Goal: Information Seeking & Learning: Find specific fact

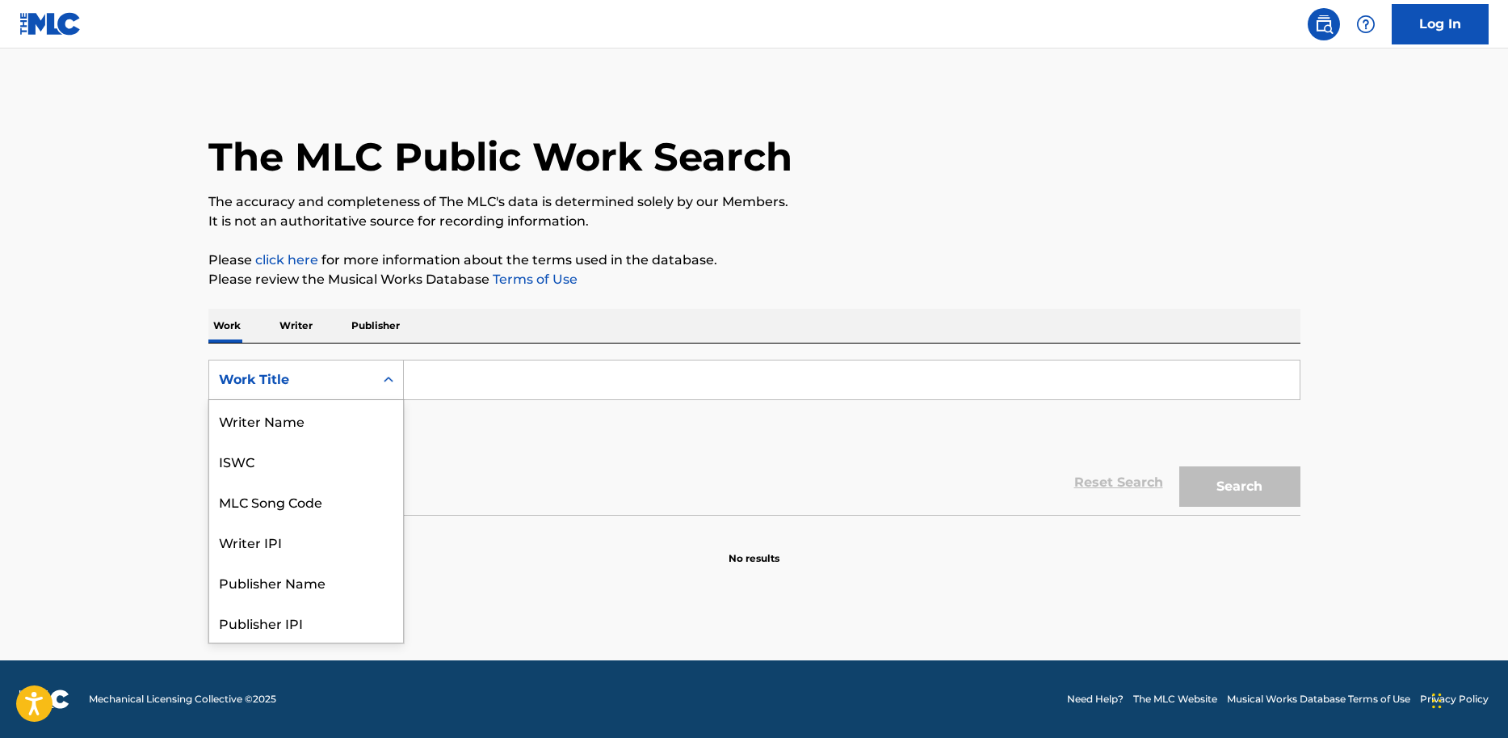
click at [381, 385] on icon "Search Form" at bounding box center [389, 380] width 16 height 16
click at [292, 591] on div "MLC Publisher Number" at bounding box center [306, 582] width 194 height 40
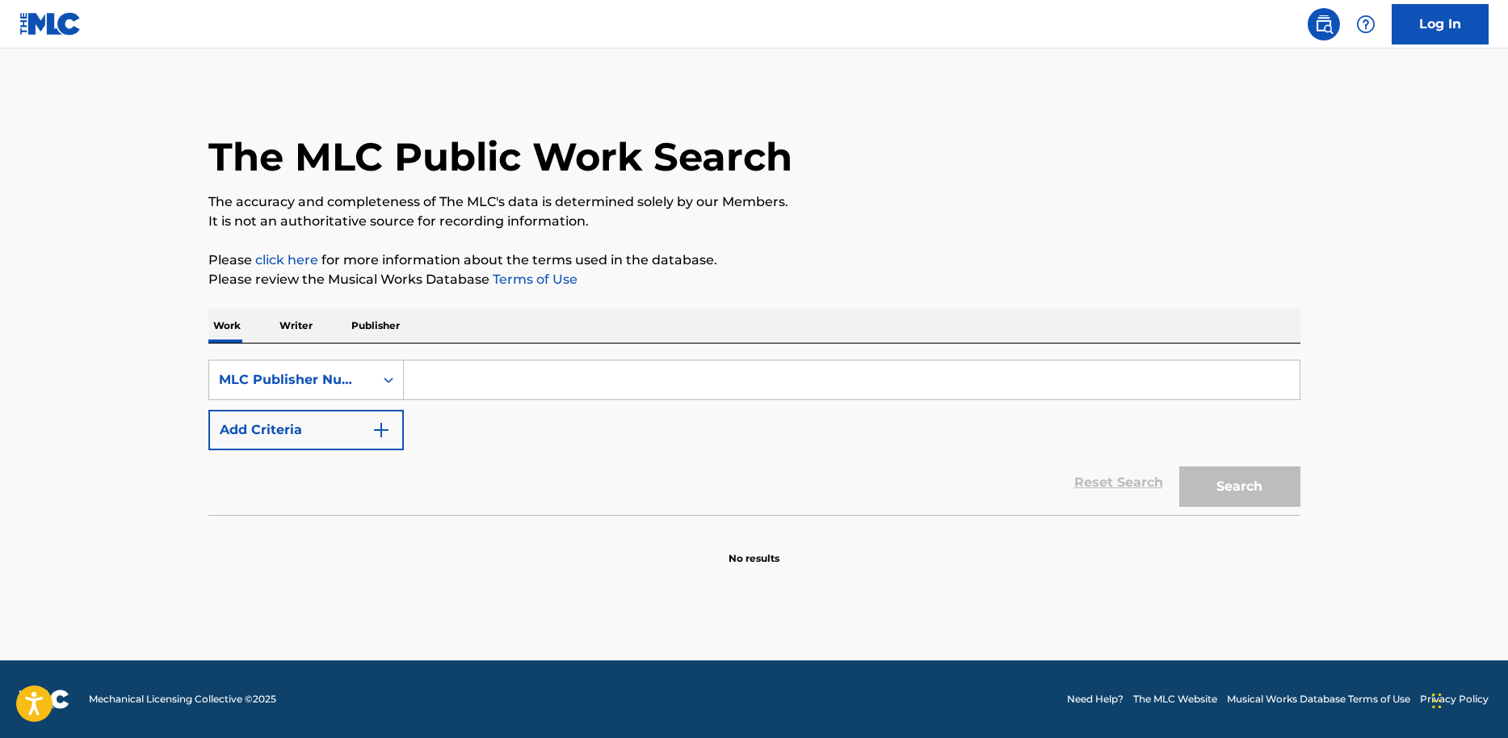
click at [463, 381] on input "Search Form" at bounding box center [852, 379] width 896 height 39
click at [388, 389] on div "Search Form" at bounding box center [388, 379] width 29 height 29
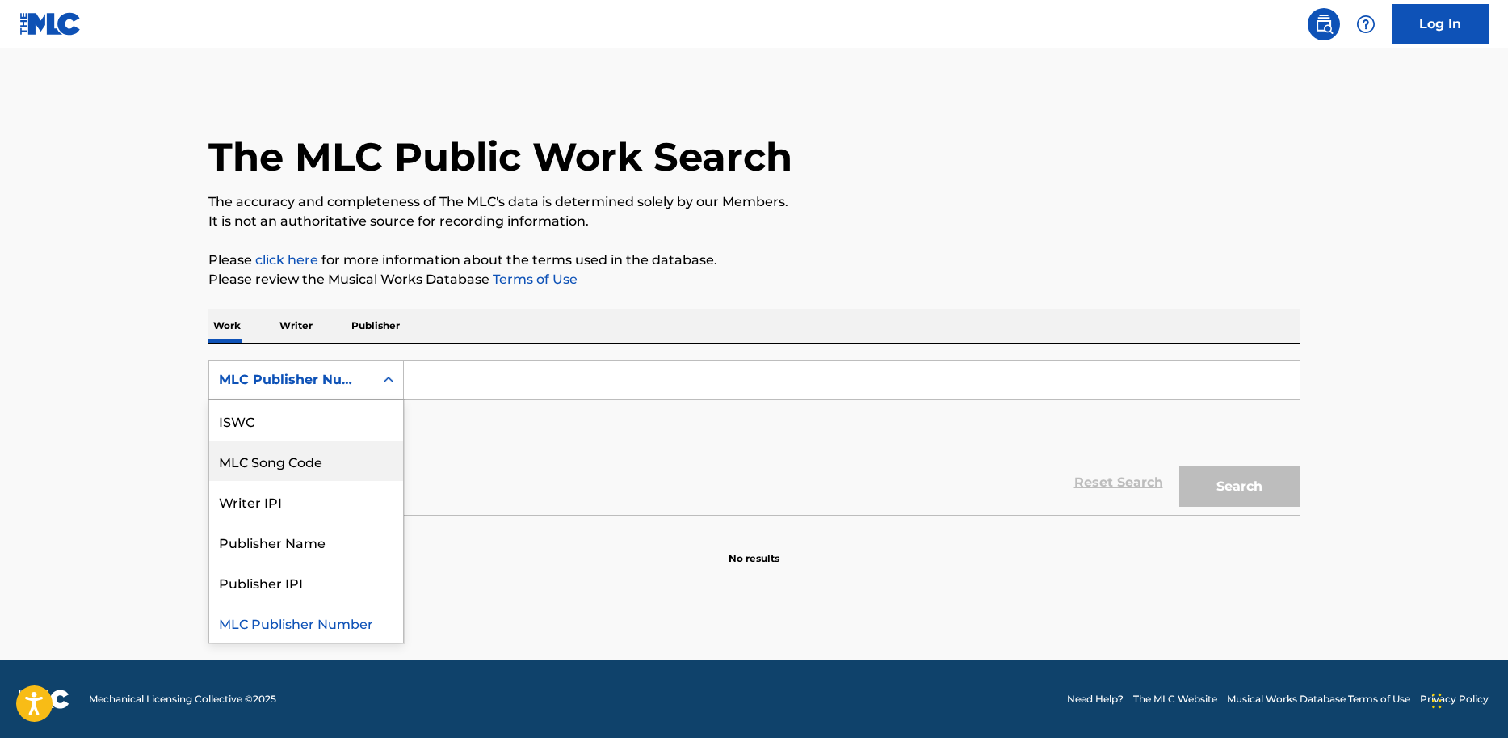
scroll to position [0, 0]
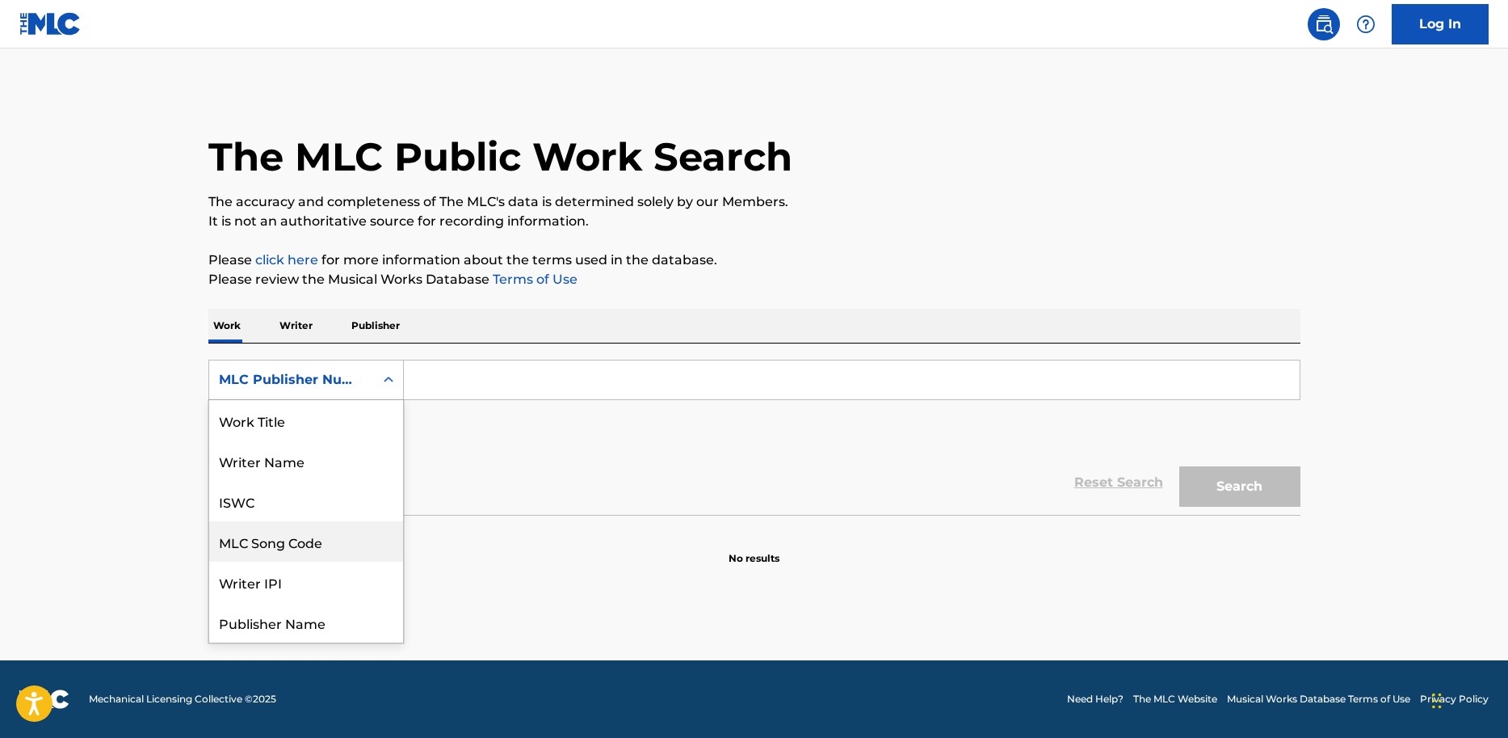
click at [301, 543] on div "MLC Song Code" at bounding box center [306, 541] width 194 height 40
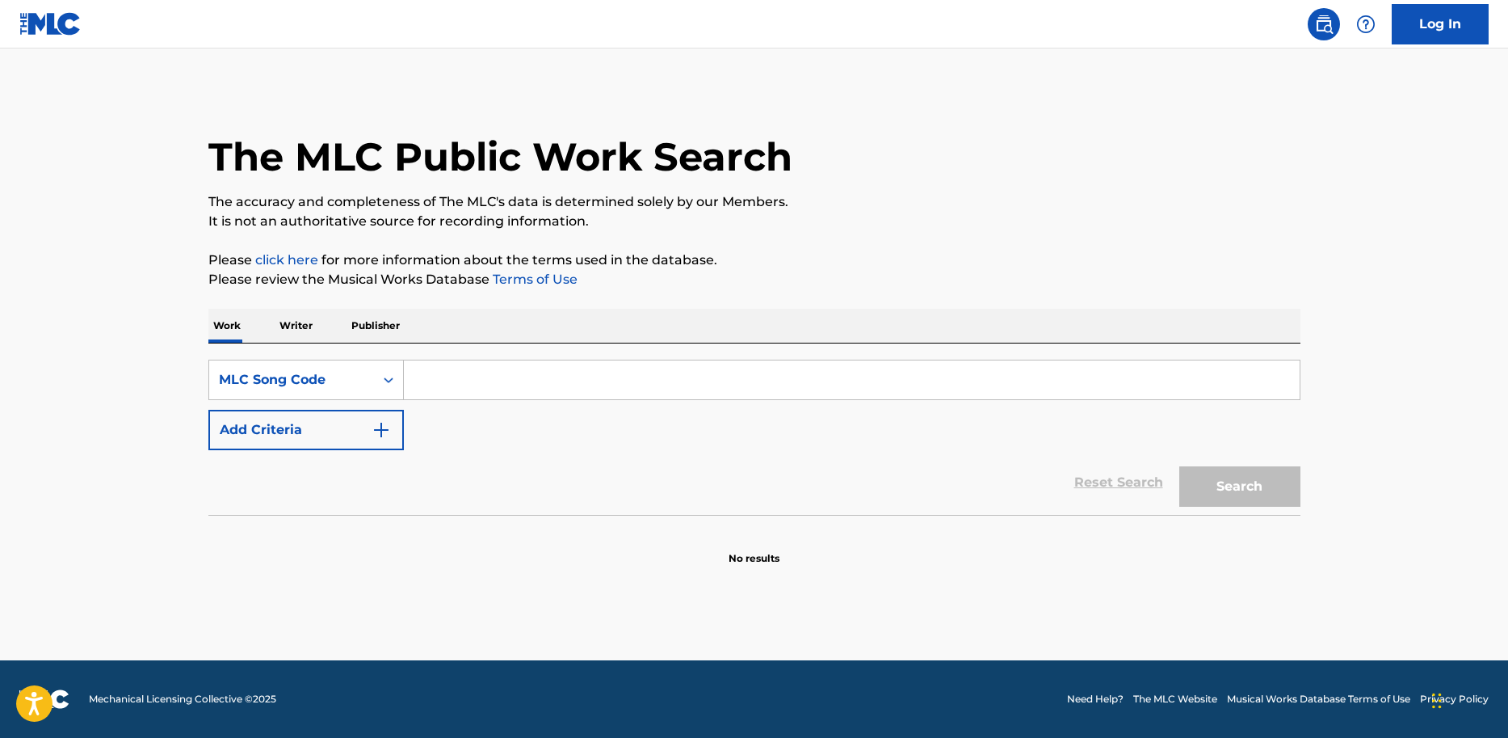
click at [446, 381] on input "Search Form" at bounding box center [852, 379] width 896 height 39
paste input "297599CM"
type input "297599CM"
click at [1267, 482] on button "Search" at bounding box center [1240, 486] width 121 height 40
click at [689, 374] on input "297599CM" at bounding box center [852, 379] width 896 height 39
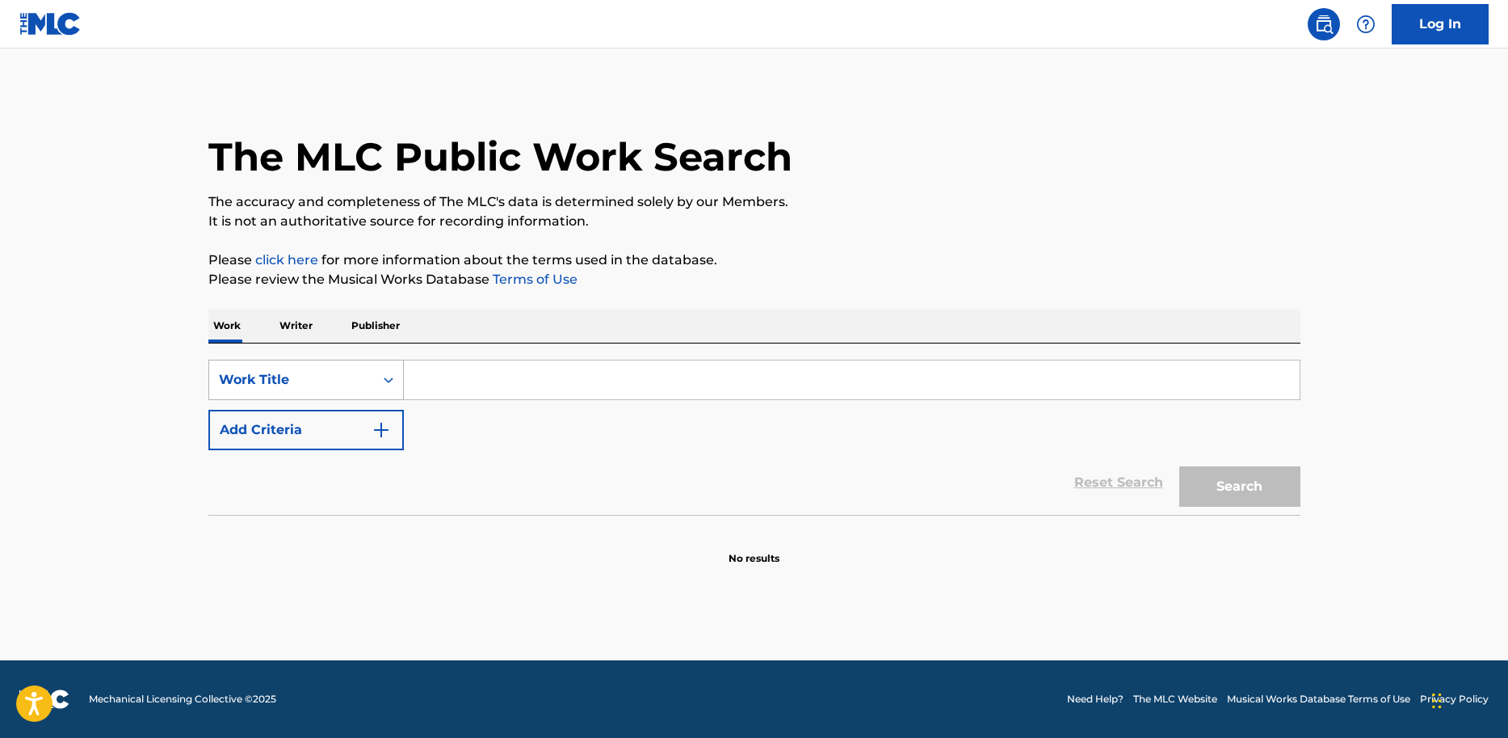
click at [385, 373] on icon "Search Form" at bounding box center [389, 380] width 16 height 16
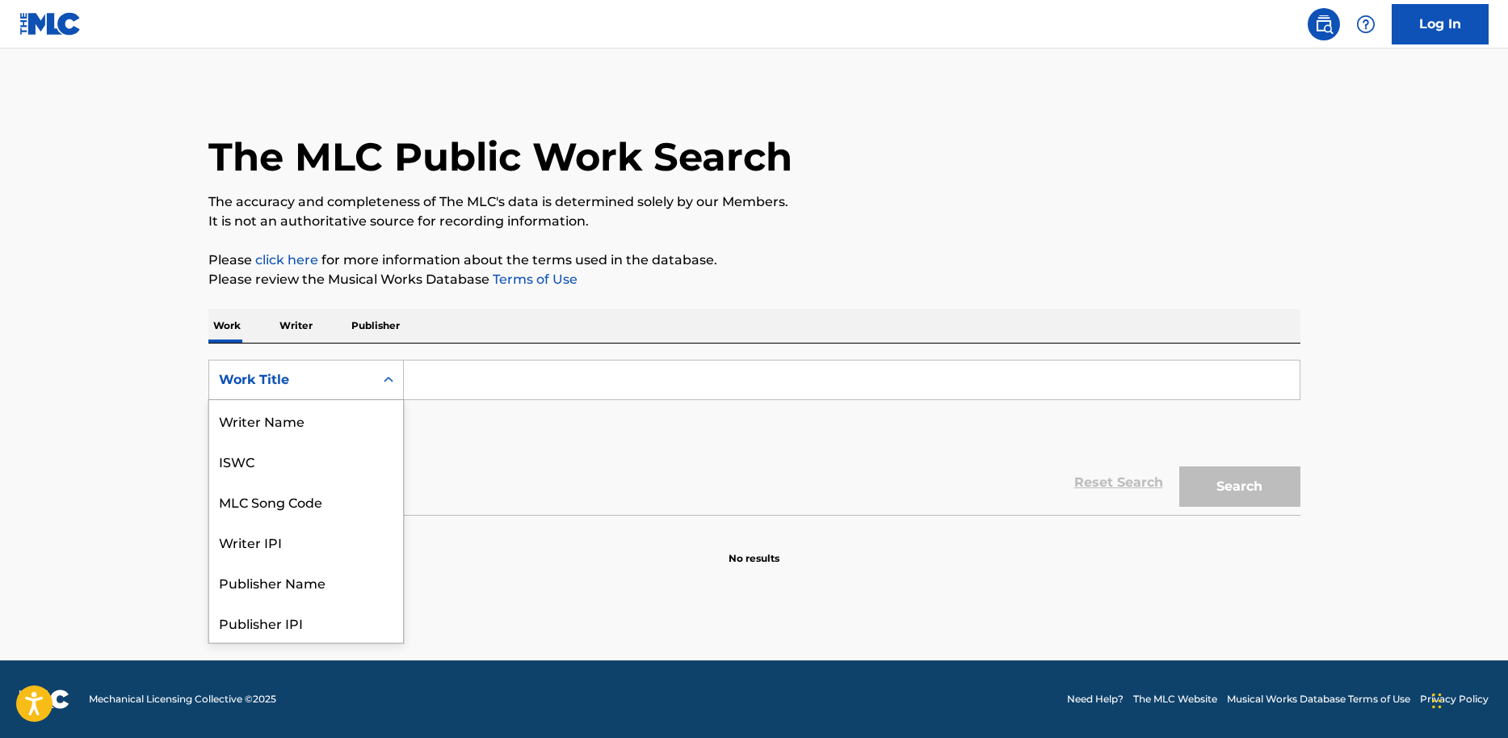
scroll to position [81, 0]
click at [329, 432] on div "MLC Song Code" at bounding box center [306, 420] width 194 height 40
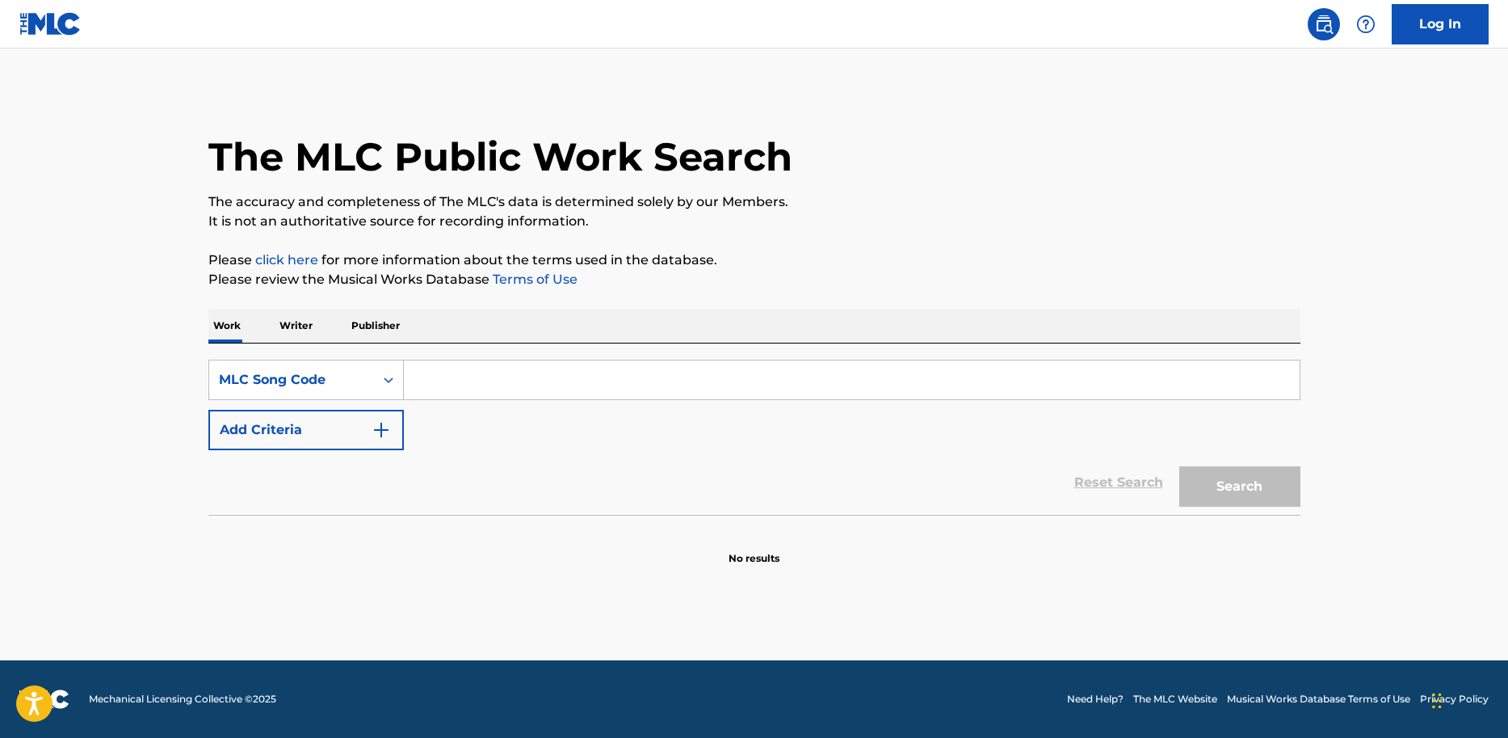
click at [459, 387] on input "Search Form" at bounding box center [852, 379] width 896 height 39
paste input "YP2YX6"
click at [1216, 482] on button "Search" at bounding box center [1240, 486] width 121 height 40
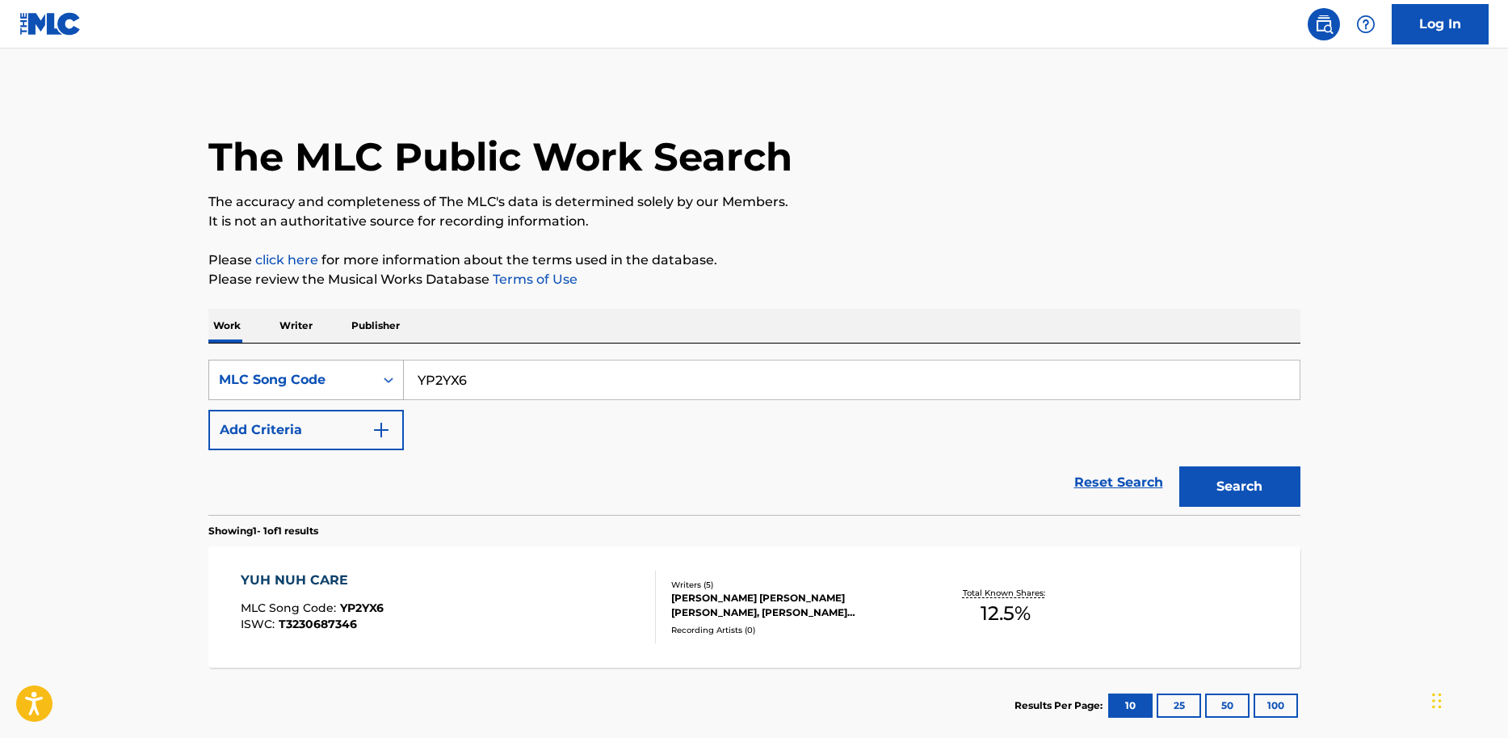
drag, startPoint x: 478, startPoint y: 385, endPoint x: 330, endPoint y: 383, distance: 148.7
click at [330, 383] on div "SearchWithCriteria71b50766-2a37-4a8e-932c-d74060722744 MLC Song Code YP2YX6" at bounding box center [754, 380] width 1092 height 40
paste input "1686J"
type input "Y1686J"
click at [1205, 472] on button "Search" at bounding box center [1240, 486] width 121 height 40
